Goal: Download file/media

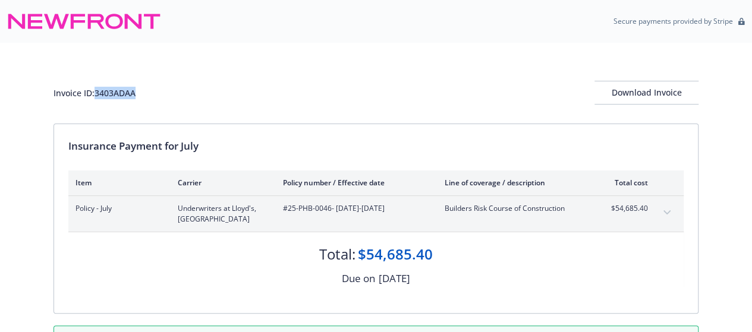
drag, startPoint x: 139, startPoint y: 91, endPoint x: 97, endPoint y: 90, distance: 41.6
click at [97, 90] on div "Invoice ID: 3403ADAA Download Invoice" at bounding box center [375, 93] width 645 height 24
copy div "3403ADAA"
